Goal: Task Accomplishment & Management: Complete application form

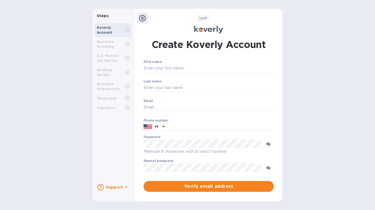
click at [118, 57] on b "U.S. Patriot Act Notice" at bounding box center [108, 58] width 22 height 9
click at [182, 70] on input "First name" at bounding box center [208, 68] width 130 height 8
type input "[PERSON_NAME]"
type input "Hung"
type input "[EMAIL_ADDRESS][DOMAIN_NAME]"
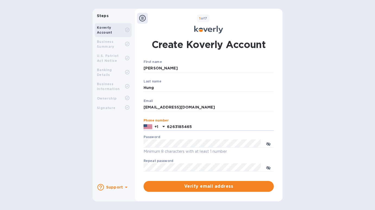
type input "6263185465"
click at [184, 186] on span "Verify email address" at bounding box center [208, 186] width 121 height 7
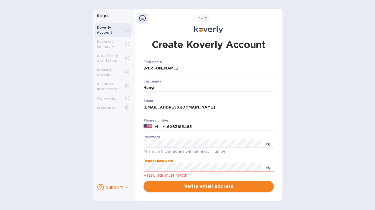
click at [182, 185] on span "Verify email address" at bounding box center [208, 186] width 121 height 7
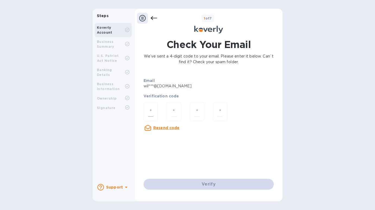
click at [150, 110] on input "number" at bounding box center [150, 112] width 5 height 10
type input "3"
type input "0"
type input "3"
type input "1"
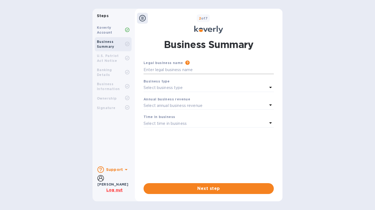
click at [194, 71] on input "text" at bounding box center [208, 70] width 130 height 8
type input "OKK TRADING INC"
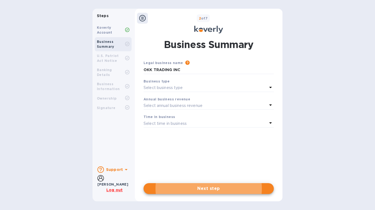
click at [204, 88] on div "Select business type" at bounding box center [205, 88] width 124 height 8
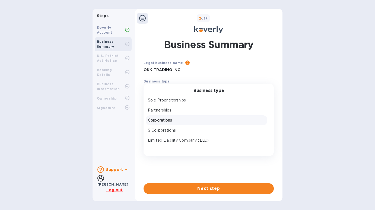
click at [184, 122] on p "Corporations" at bounding box center [206, 120] width 117 height 6
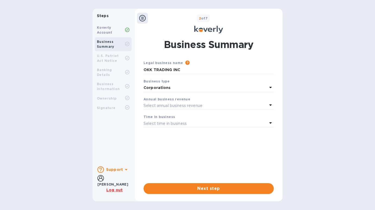
click at [190, 105] on p "Select annual business revenue" at bounding box center [172, 106] width 59 height 6
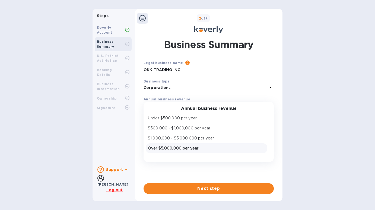
click at [189, 149] on p "Over $5,000,000 per year" at bounding box center [206, 148] width 117 height 6
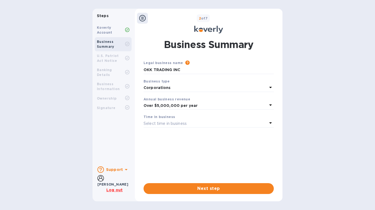
click at [189, 125] on div "Select time in business" at bounding box center [205, 124] width 124 height 8
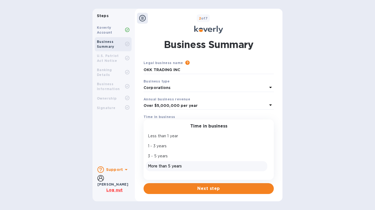
click at [178, 166] on p "More than 5 years" at bounding box center [206, 166] width 117 height 6
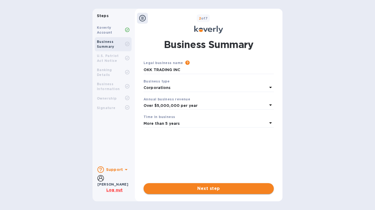
click at [196, 187] on span "Next step" at bounding box center [208, 188] width 121 height 7
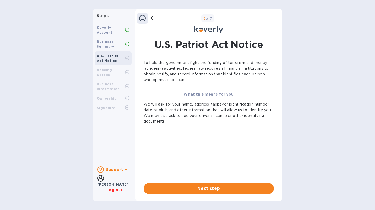
click at [196, 187] on span "Next step" at bounding box center [208, 188] width 121 height 7
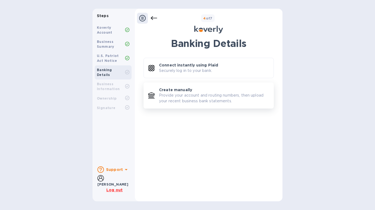
click at [188, 91] on p "Create manually" at bounding box center [175, 89] width 33 height 5
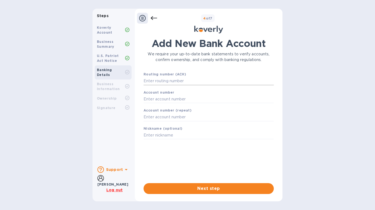
click at [187, 80] on input "text" at bounding box center [208, 81] width 130 height 8
type input "122203950"
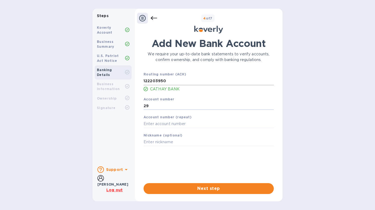
type input "2"
type input "25006868"
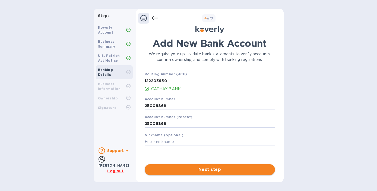
type input "25006868"
click at [190, 170] on span "Next step" at bounding box center [209, 169] width 121 height 7
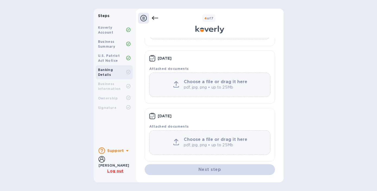
scroll to position [88, 0]
click at [175, 83] on icon at bounding box center [176, 81] width 4 height 5
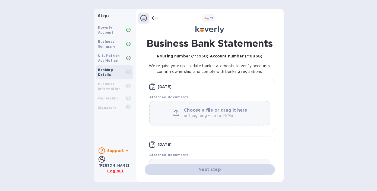
click at [175, 113] on icon at bounding box center [176, 113] width 6 height 7
click at [174, 111] on icon at bounding box center [176, 113] width 6 height 7
click at [173, 110] on icon at bounding box center [176, 113] width 6 height 7
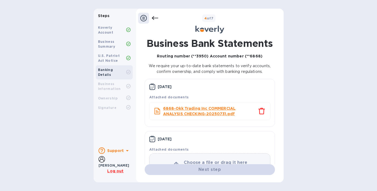
click at [164, 141] on p "June, 2025" at bounding box center [164, 138] width 14 height 5
click at [152, 138] on icon at bounding box center [152, 139] width 6 height 7
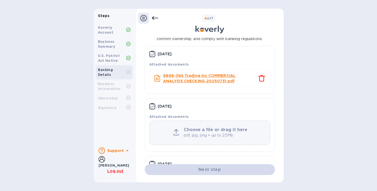
scroll to position [37, 0]
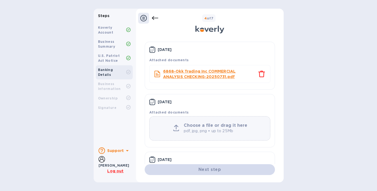
click at [174, 127] on icon at bounding box center [176, 128] width 6 height 7
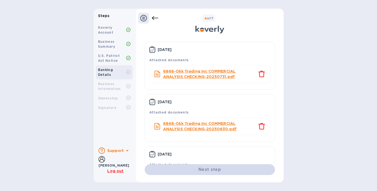
scroll to position [77, 0]
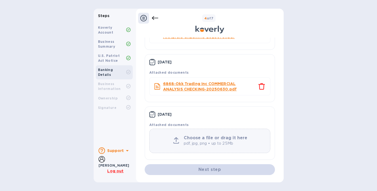
click at [177, 142] on icon at bounding box center [176, 140] width 6 height 7
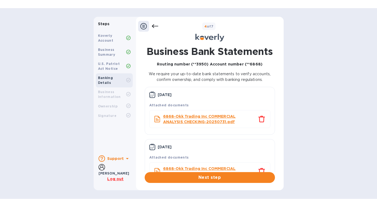
scroll to position [72, 0]
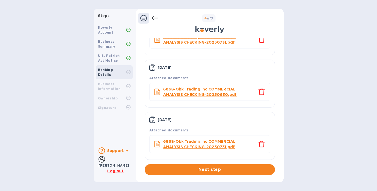
click at [260, 144] on icon "close" at bounding box center [261, 144] width 7 height 7
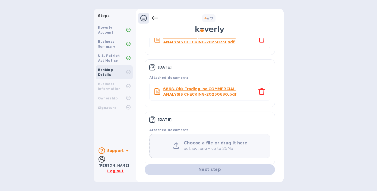
click at [175, 146] on icon at bounding box center [176, 145] width 6 height 7
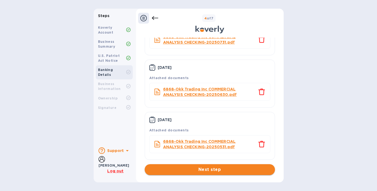
click at [202, 168] on span "Next step" at bounding box center [209, 169] width 121 height 7
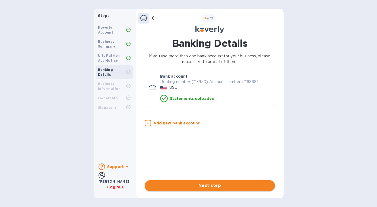
click at [193, 185] on span "Next step" at bounding box center [209, 186] width 121 height 7
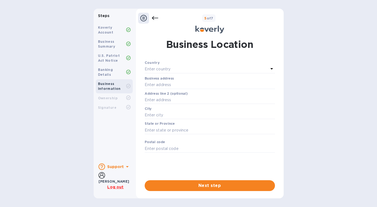
click at [214, 66] on div "Enter country" at bounding box center [206, 70] width 124 height 8
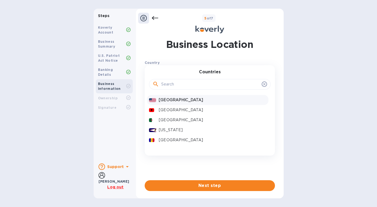
click at [188, 99] on p "United States" at bounding box center [212, 100] width 107 height 6
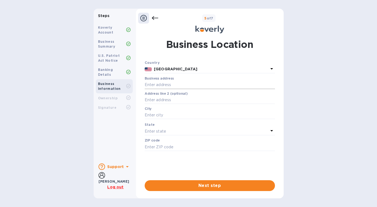
click at [184, 84] on input "text" at bounding box center [209, 85] width 130 height 8
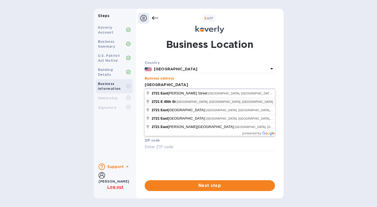
type input "2721 East 45th Street"
type input "Vernon"
type input "90058"
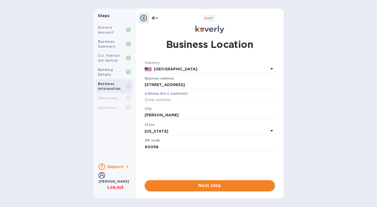
click at [204, 185] on span "Next step" at bounding box center [209, 186] width 121 height 7
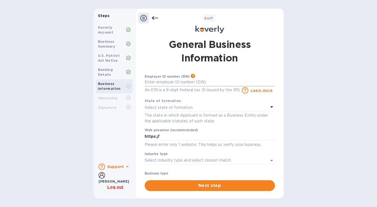
click at [184, 86] on input "text" at bounding box center [209, 82] width 130 height 8
type input "***85"
click at [198, 107] on div "Select state of formation" at bounding box center [206, 108] width 124 height 8
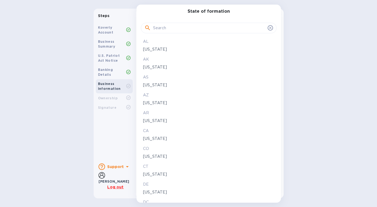
click at [158, 140] on p "California" at bounding box center [208, 139] width 131 height 6
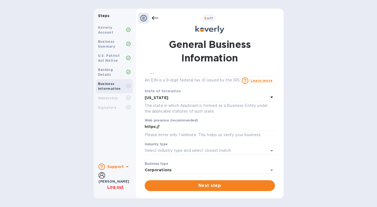
scroll to position [10, 0]
click at [168, 131] on input "https://" at bounding box center [209, 127] width 130 height 8
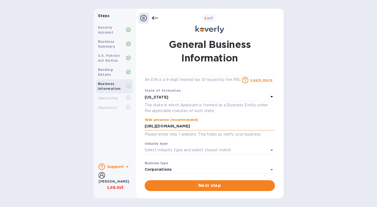
type input "https://www.okktrading.com"
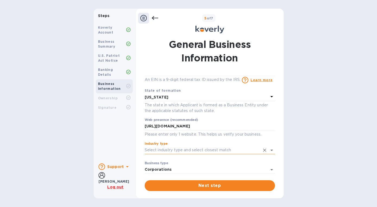
click at [269, 149] on icon "Open" at bounding box center [271, 150] width 7 height 7
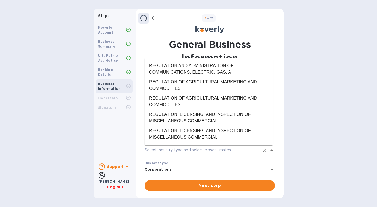
scroll to position [0, 0]
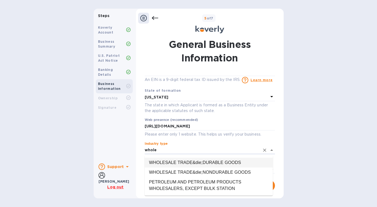
click at [252, 164] on li "WHOLESALE TRADE&die;DURABLE GOODS" at bounding box center [208, 163] width 128 height 10
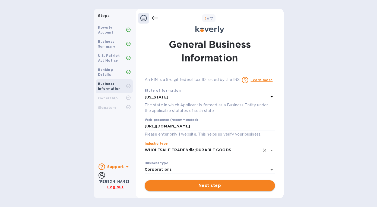
type input "WHOLESALE TRADE&die;DURABLE GOODS"
click at [242, 185] on span "Next step" at bounding box center [209, 186] width 121 height 7
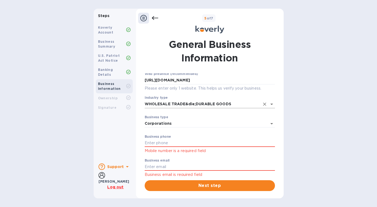
scroll to position [59, 0]
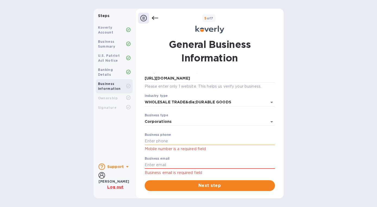
click at [213, 142] on input "text" at bounding box center [209, 141] width 130 height 8
type input "3237258800"
type input "info@okktoys.com"
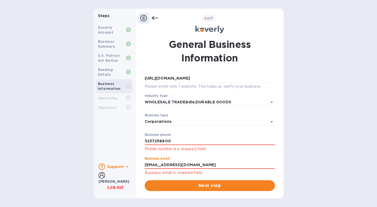
drag, startPoint x: 152, startPoint y: 166, endPoint x: 138, endPoint y: 165, distance: 13.8
click at [138, 166] on div "General Business Information Employer ID number (EIN) Please make sure it match…" at bounding box center [209, 114] width 147 height 160
type input "accounting@okktoys.com"
click at [184, 186] on span "Next step" at bounding box center [209, 186] width 121 height 7
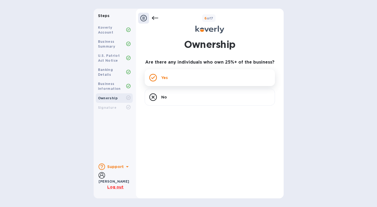
click at [178, 75] on div "Yes" at bounding box center [209, 77] width 130 height 17
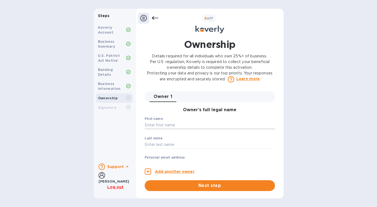
click at [175, 124] on input "text" at bounding box center [209, 125] width 130 height 8
type input "TSOI YUET"
type input "HUI"
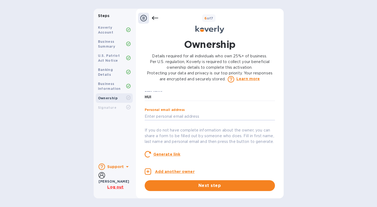
scroll to position [47, 0]
type input "W"
type input "william@okktoys.com"
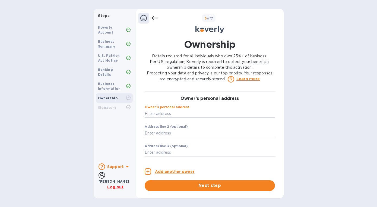
scroll to position [160, 0]
type input "19429 Juniper Bend"
type input "Walnut"
type input "CA"
type input "91789"
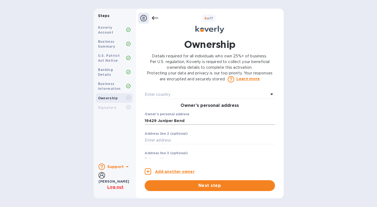
scroll to position [149, 0]
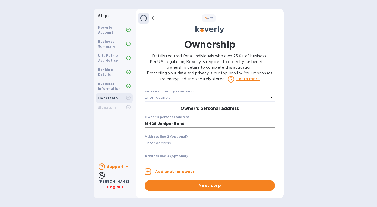
click at [190, 128] on input "19429 Juniper Bend" at bounding box center [209, 124] width 130 height 8
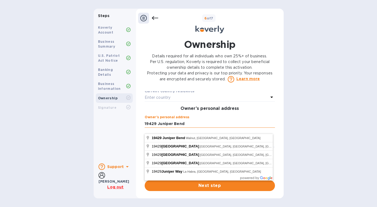
click at [190, 128] on input "19429 Juniper Bend" at bounding box center [209, 124] width 130 height 8
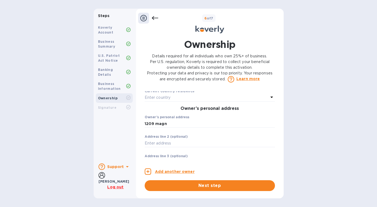
type input "1209 Magnolia Court"
type input "Arcadia"
type input "91006"
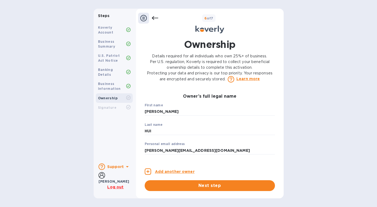
scroll to position [0, 0]
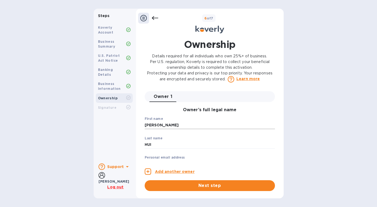
click at [178, 127] on input "TSOI YUET" at bounding box center [209, 125] width 130 height 8
type input "William"
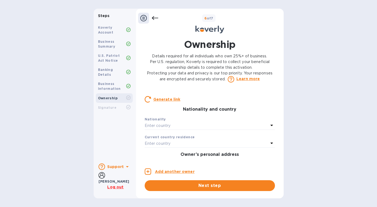
scroll to position [109, 0]
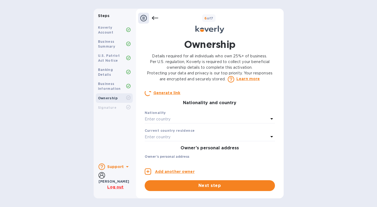
type input "Hung"
click at [175, 123] on div "Enter country" at bounding box center [206, 120] width 124 height 8
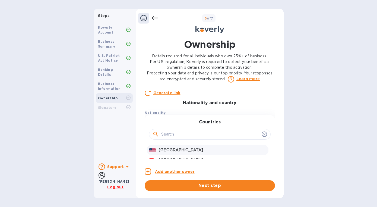
click at [172, 153] on p "United States" at bounding box center [212, 150] width 107 height 6
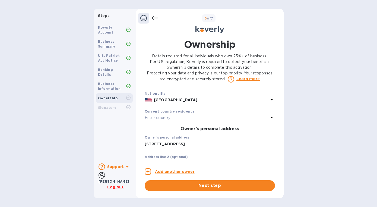
scroll to position [130, 0]
click at [178, 121] on div "Enter country" at bounding box center [206, 117] width 124 height 8
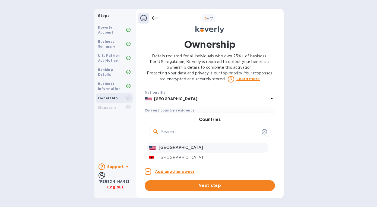
click at [178, 151] on p "United States" at bounding box center [212, 148] width 107 height 6
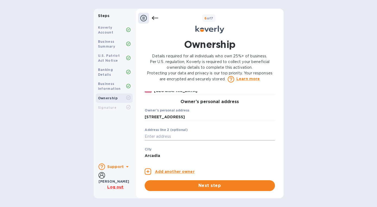
scroll to position [161, 0]
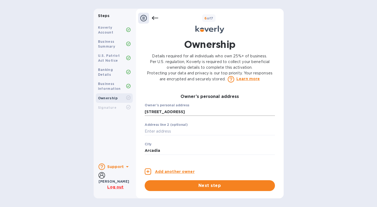
click at [186, 116] on input "1209 Magnolia Court" at bounding box center [209, 112] width 130 height 8
type input "19429 Juniper Bend"
type input "Walnut"
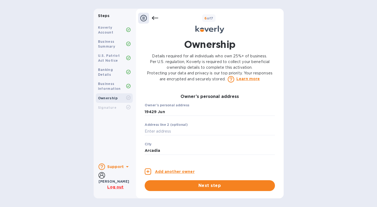
type input "91789"
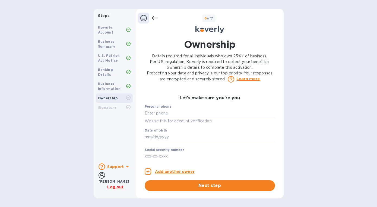
scroll to position [270, 0]
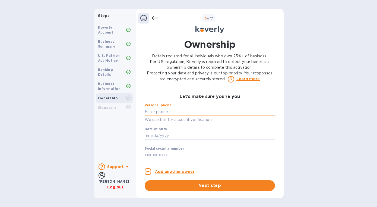
click at [183, 116] on input "text" at bounding box center [209, 112] width 130 height 8
type input "***65"
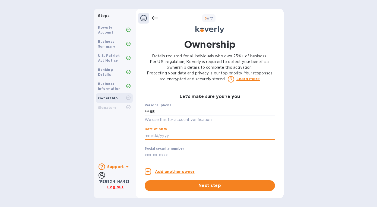
click at [179, 140] on input "text" at bounding box center [209, 136] width 130 height 8
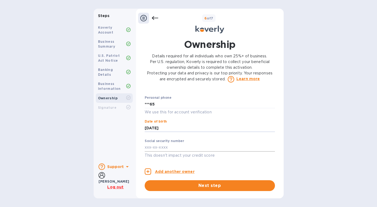
type input "***77"
click at [167, 146] on input "text" at bounding box center [209, 148] width 130 height 8
click at [198, 186] on span "Next step" at bounding box center [209, 186] width 121 height 7
type input "***08"
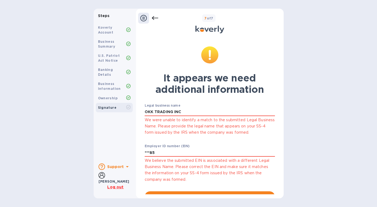
scroll to position [15, 0]
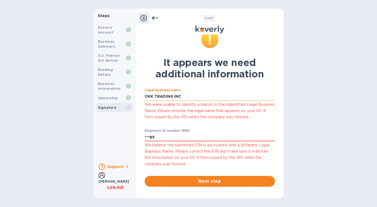
click at [153, 96] on input "OKK TRADING INC" at bounding box center [209, 97] width 130 height 8
click at [188, 98] on input "OKK TRADING INC" at bounding box center [209, 97] width 130 height 8
type input "OKK TRADING INC."
click at [165, 136] on input "***85" at bounding box center [209, 137] width 130 height 8
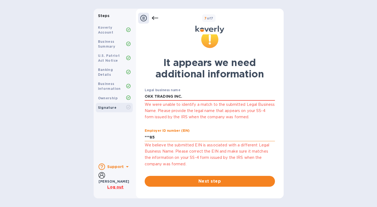
click at [165, 136] on input "***85" at bounding box center [209, 137] width 130 height 8
type input "***85"
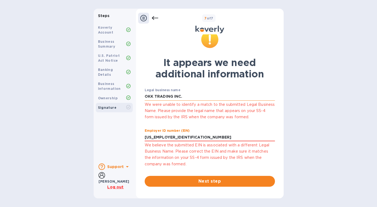
type input "***85"
click at [184, 97] on input "OKK TRADING INC." at bounding box center [209, 97] width 130 height 8
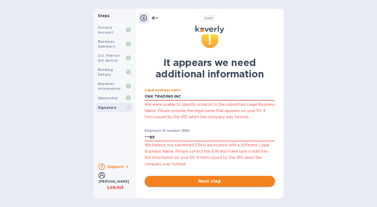
type input "OKK TRADING INC"
click at [203, 182] on span "Next step" at bounding box center [209, 181] width 121 height 7
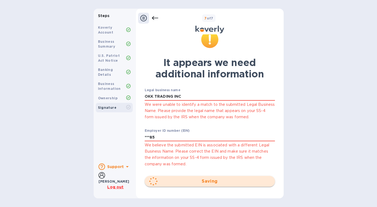
scroll to position [0, 0]
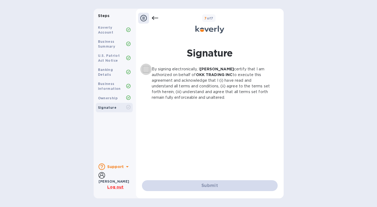
click at [147, 69] on input "By signing electronically, I William Hung certify that I am authorized on behal…" at bounding box center [145, 69] width 11 height 11
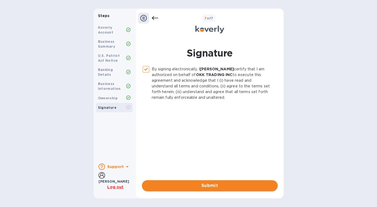
click at [204, 182] on button "Submit" at bounding box center [210, 186] width 136 height 11
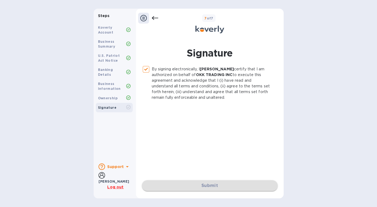
checkbox input "false"
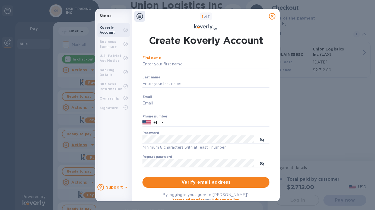
scroll to position [50, 0]
